Goal: Task Accomplishment & Management: Use online tool/utility

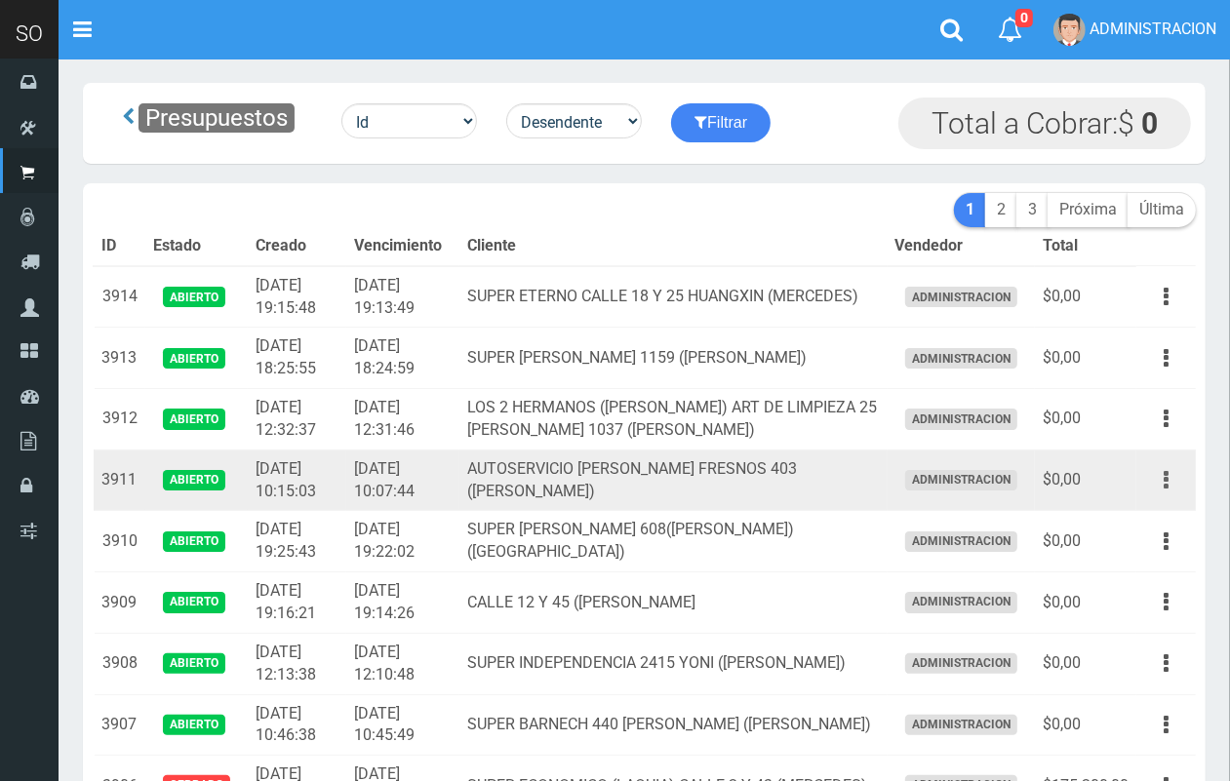
click at [1172, 478] on button "button" at bounding box center [1166, 480] width 44 height 34
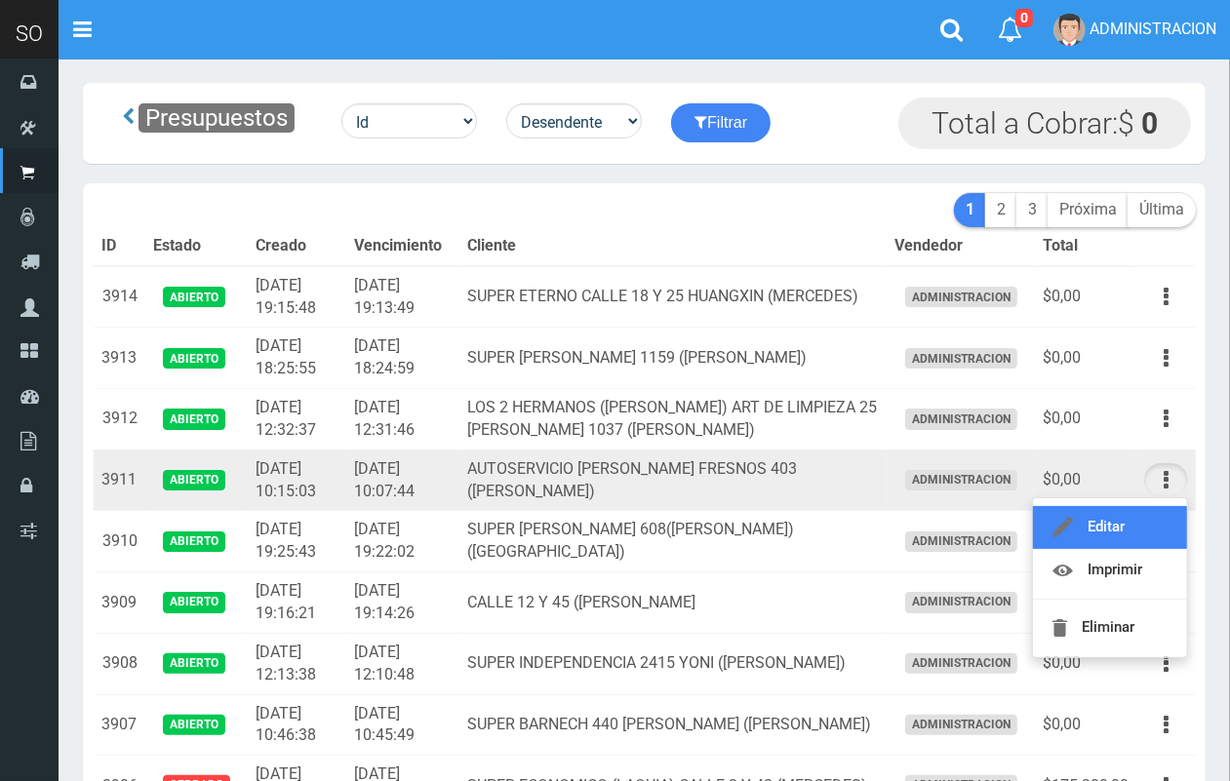
click at [1139, 544] on link "Editar" at bounding box center [1110, 527] width 154 height 43
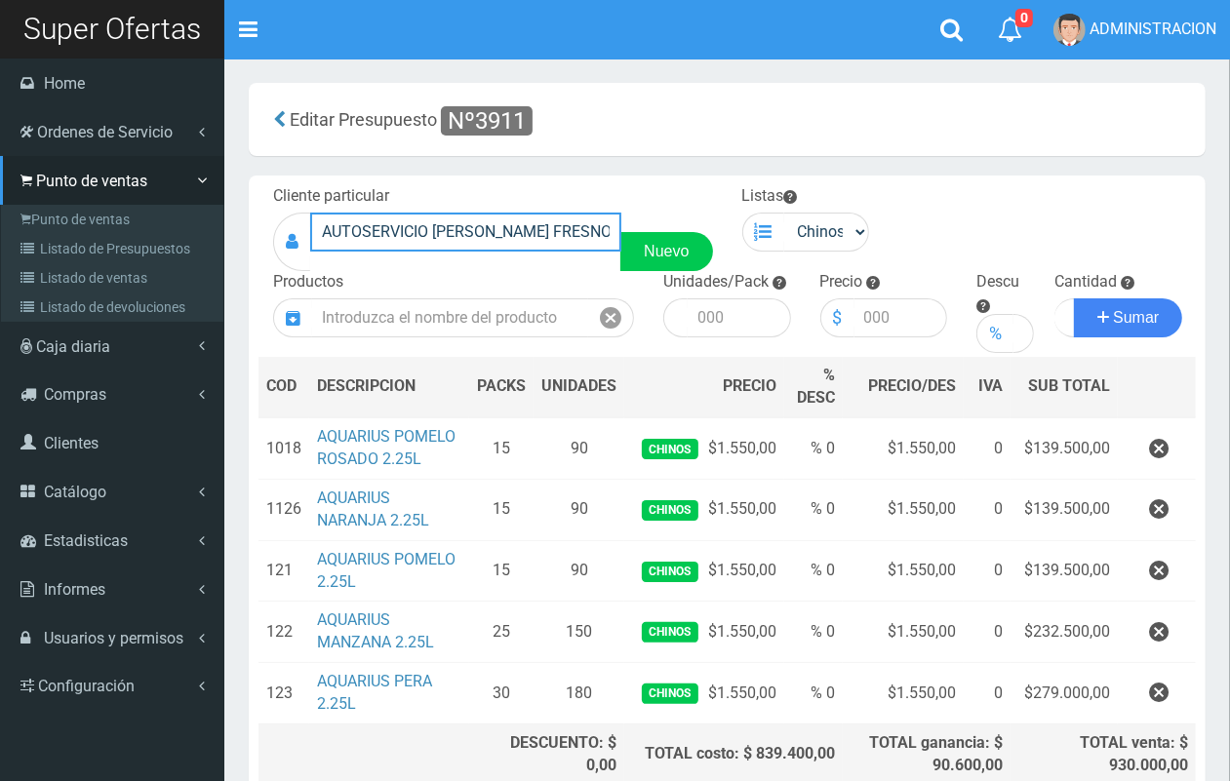
drag, startPoint x: 411, startPoint y: 229, endPoint x: 76, endPoint y: 201, distance: 335.8
click at [55, 197] on div "SO Toggle navigation 0 0" at bounding box center [615, 457] width 1230 height 915
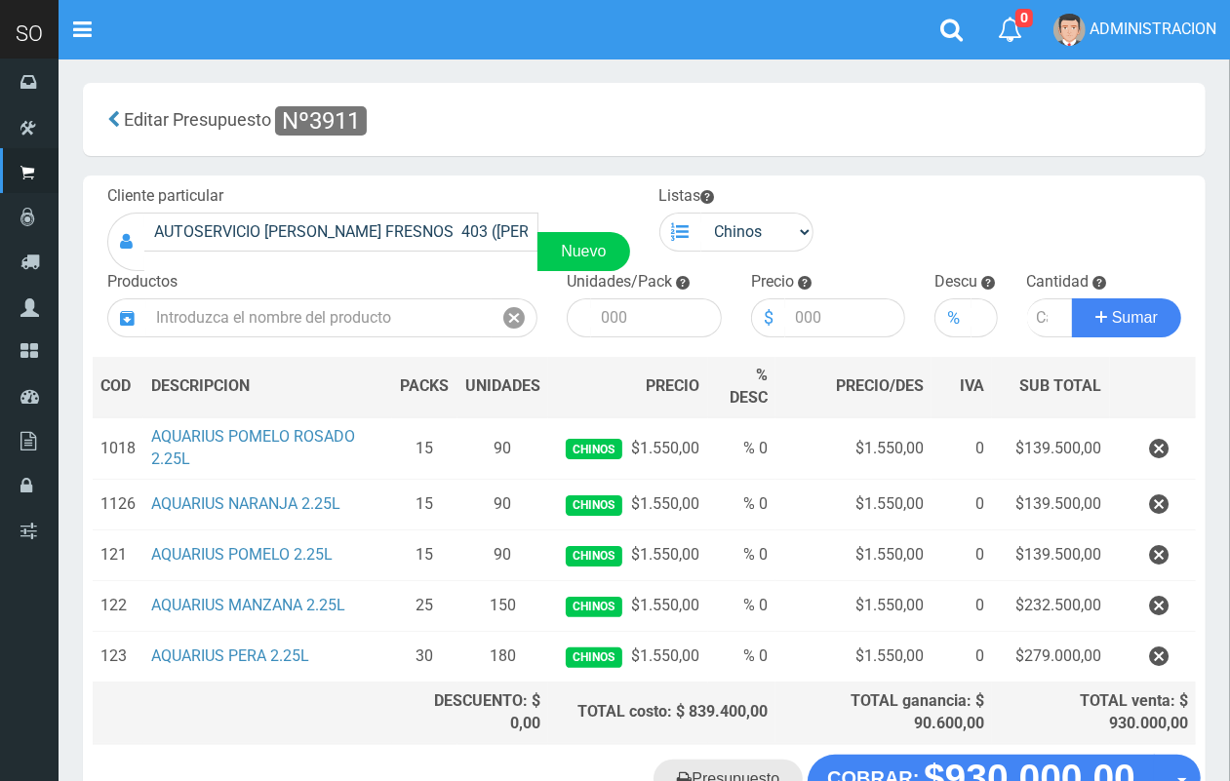
click at [762, 771] on link "Presupuesto" at bounding box center [728, 779] width 149 height 39
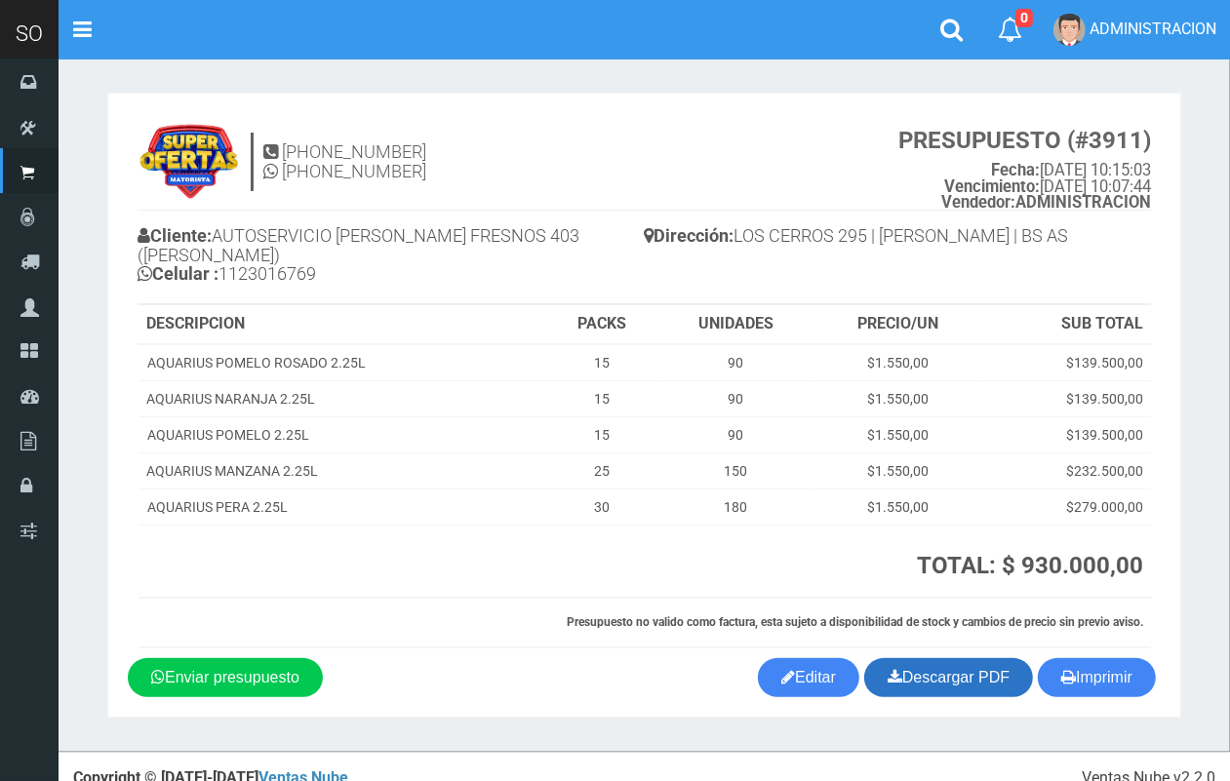
click at [959, 659] on link "Descargar PDF" at bounding box center [948, 678] width 169 height 39
